Goal: Task Accomplishment & Management: Use online tool/utility

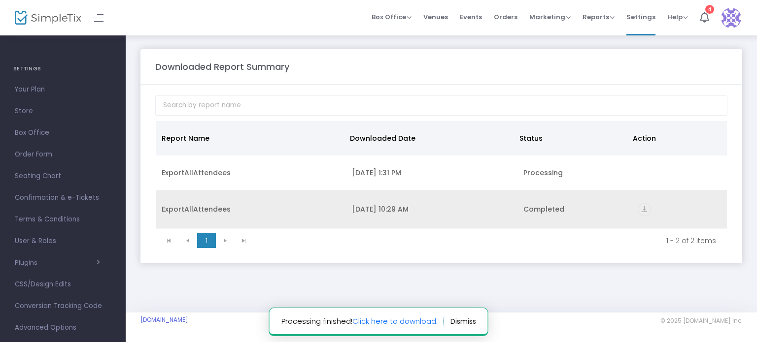
click at [640, 206] on icon "vertical_align_bottom" at bounding box center [643, 209] width 13 height 13
